Goal: Communication & Community: Connect with others

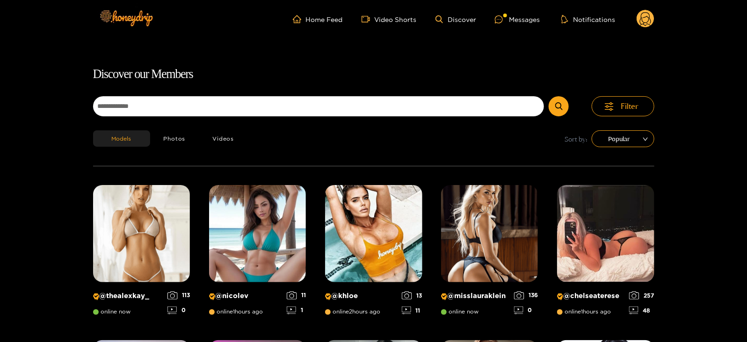
click at [522, 6] on div "Home Feed Video Shorts Discover Messages Notifications 0 videos discover messag…" at bounding box center [373, 19] width 561 height 38
click at [523, 15] on div "Messages" at bounding box center [517, 19] width 45 height 11
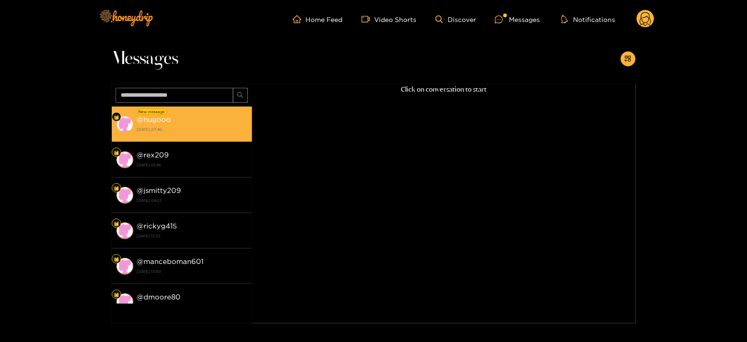
click at [245, 117] on div "@ hugooo [DATE] 07:40" at bounding box center [192, 124] width 110 height 21
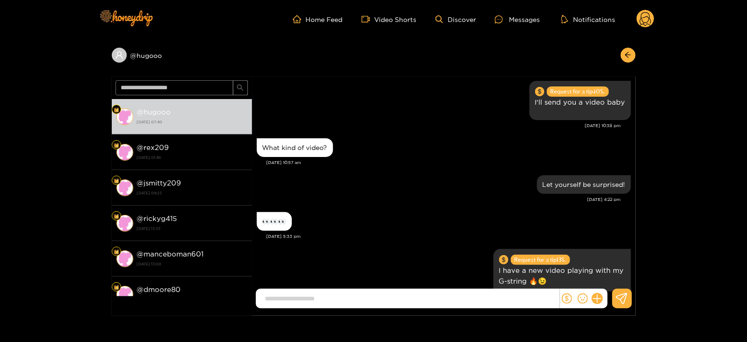
scroll to position [1034, 0]
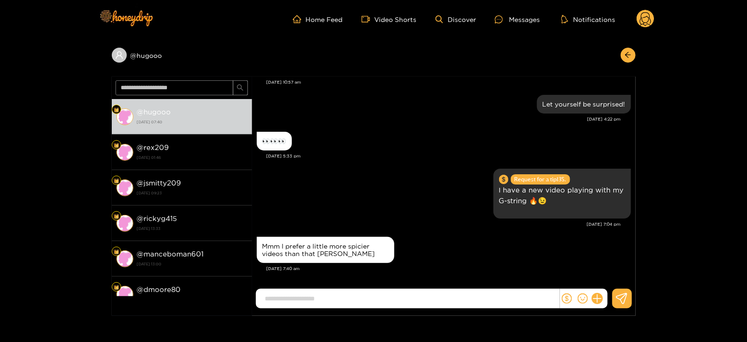
type input "*"
type input "**********"
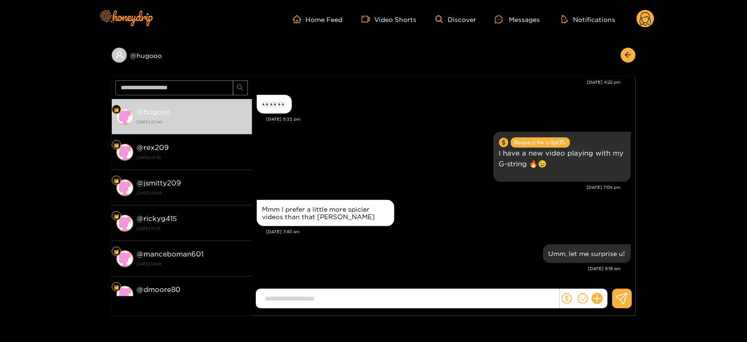
click at [646, 22] on circle at bounding box center [645, 19] width 18 height 18
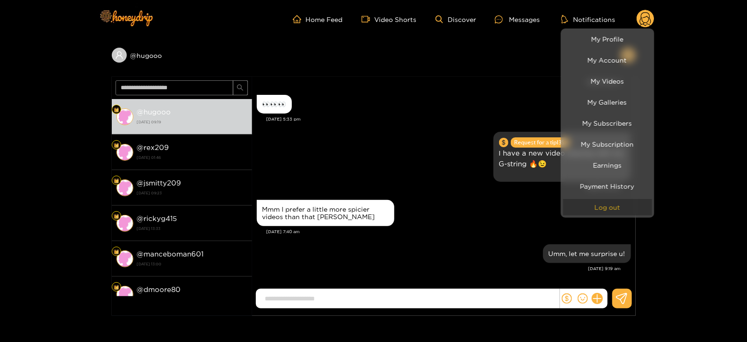
click at [580, 202] on button "Log out" at bounding box center [607, 207] width 89 height 16
